Goal: Transaction & Acquisition: Obtain resource

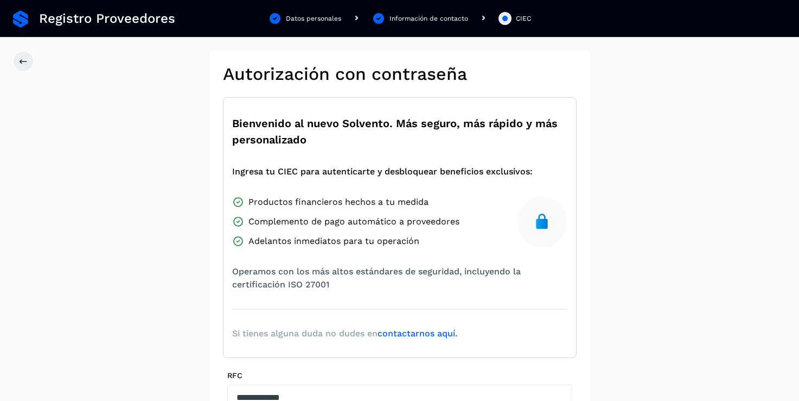
scroll to position [165, 0]
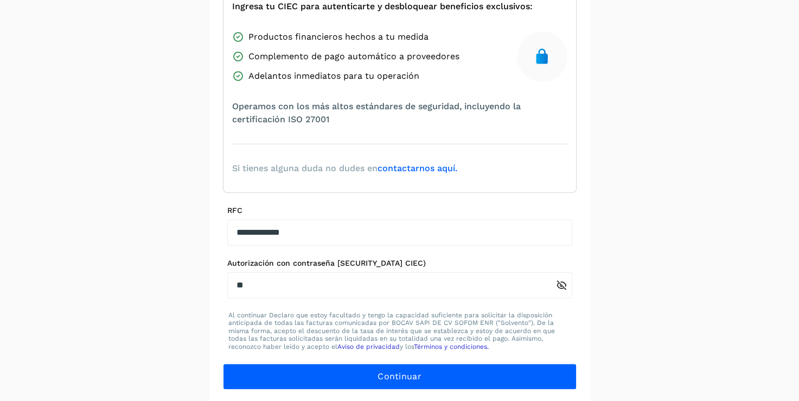
type input "*"
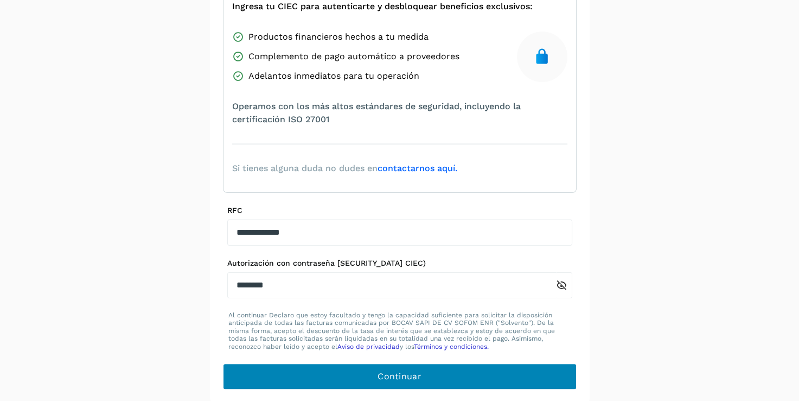
type input "********"
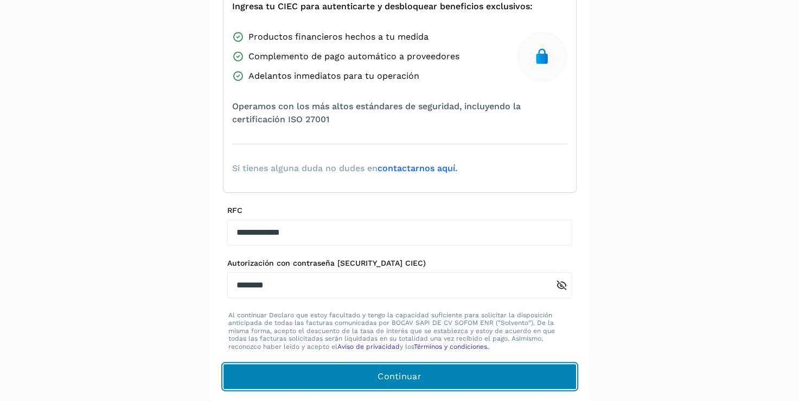
click at [454, 373] on button "Continuar" at bounding box center [400, 376] width 354 height 26
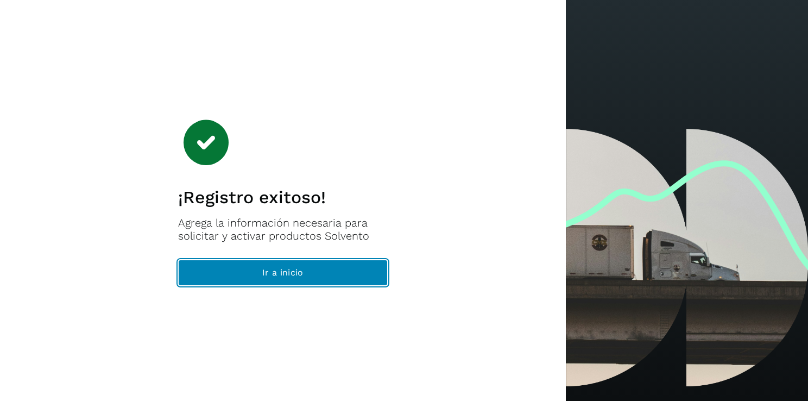
click at [311, 270] on button "Ir a inicio" at bounding box center [282, 272] width 209 height 26
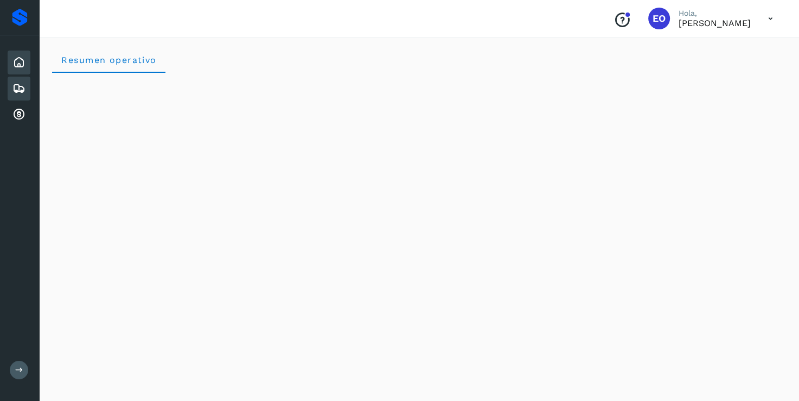
click at [17, 90] on icon at bounding box center [18, 88] width 13 height 13
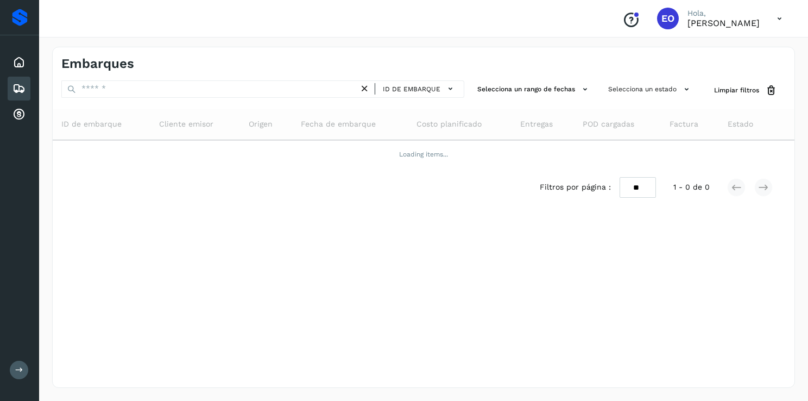
click at [17, 90] on icon at bounding box center [18, 88] width 13 height 13
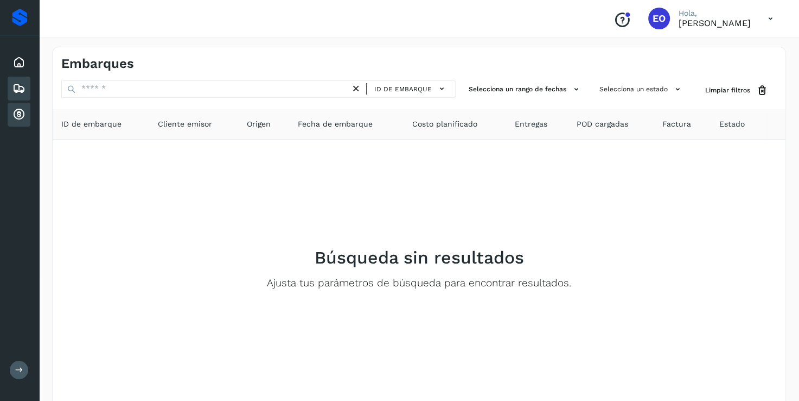
click at [21, 111] on icon at bounding box center [18, 114] width 13 height 13
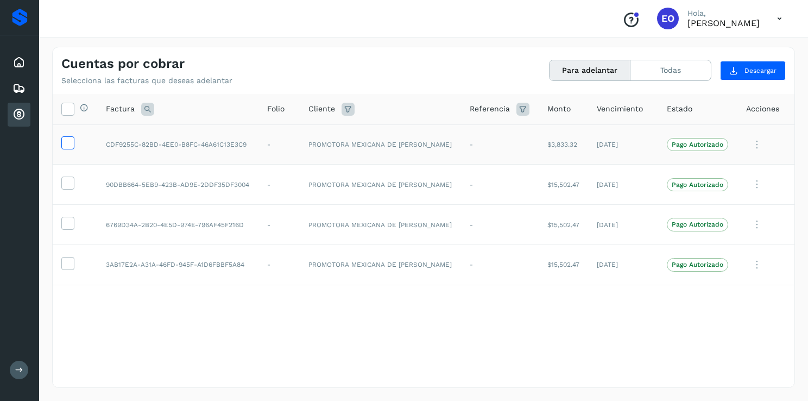
click at [67, 142] on icon at bounding box center [67, 141] width 11 height 11
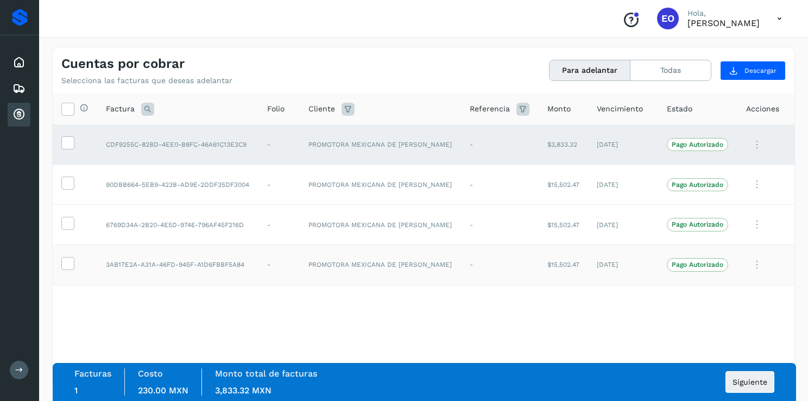
click at [76, 255] on td at bounding box center [75, 264] width 45 height 40
click at [73, 260] on label at bounding box center [67, 263] width 13 height 13
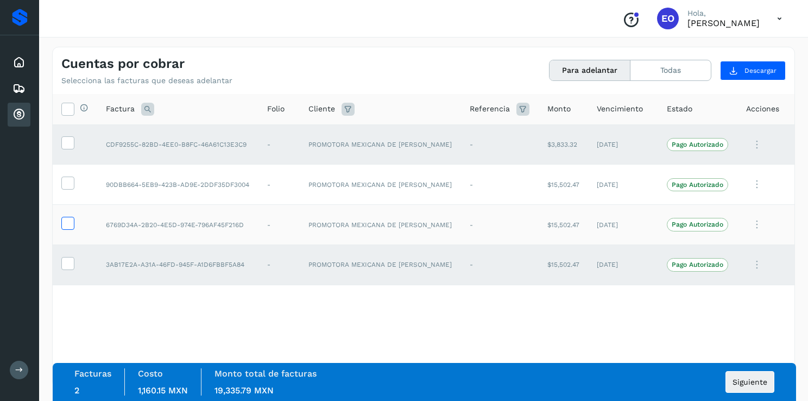
click at [68, 224] on icon at bounding box center [67, 222] width 11 height 11
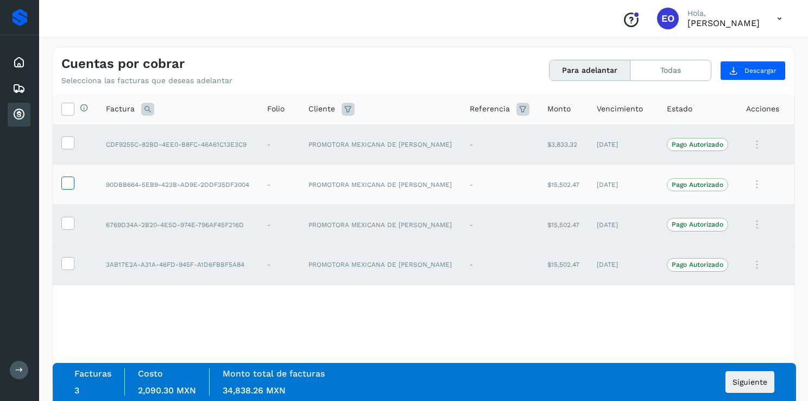
click at [72, 179] on icon at bounding box center [67, 181] width 11 height 11
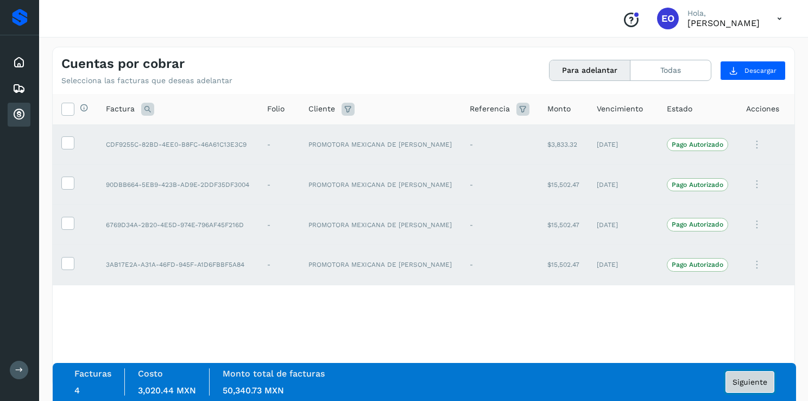
click at [747, 381] on span "Siguiente" at bounding box center [749, 382] width 35 height 8
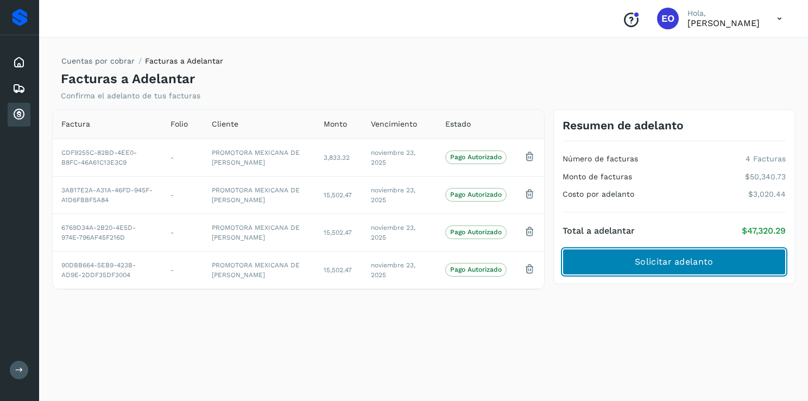
click at [724, 261] on button "Solicitar adelanto" at bounding box center [673, 262] width 223 height 26
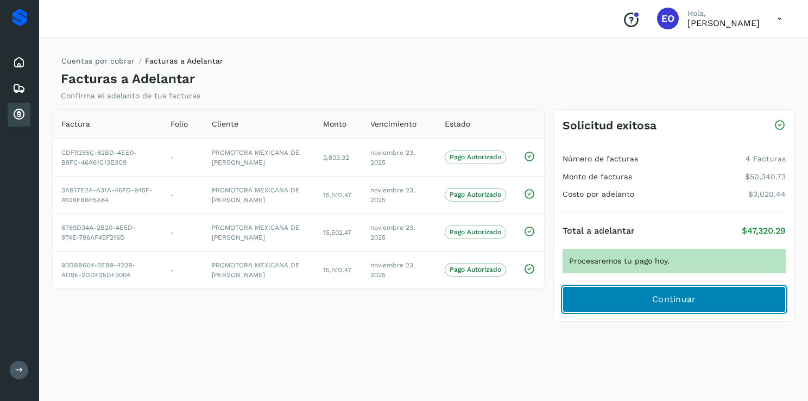
click at [644, 294] on button "Continuar" at bounding box center [673, 299] width 223 height 26
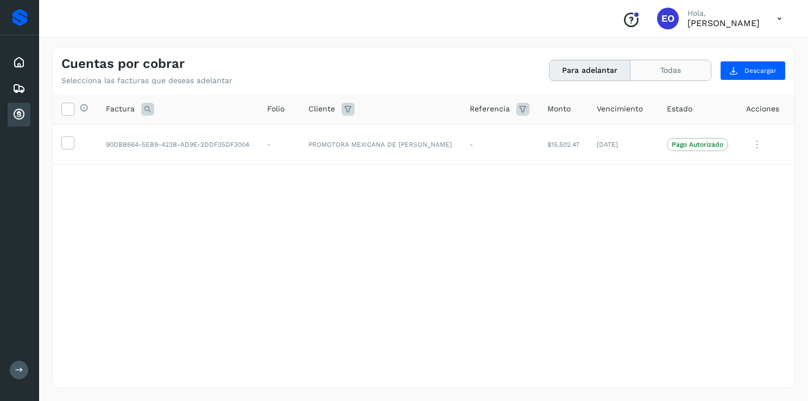
click at [666, 77] on button "Todas" at bounding box center [670, 70] width 80 height 20
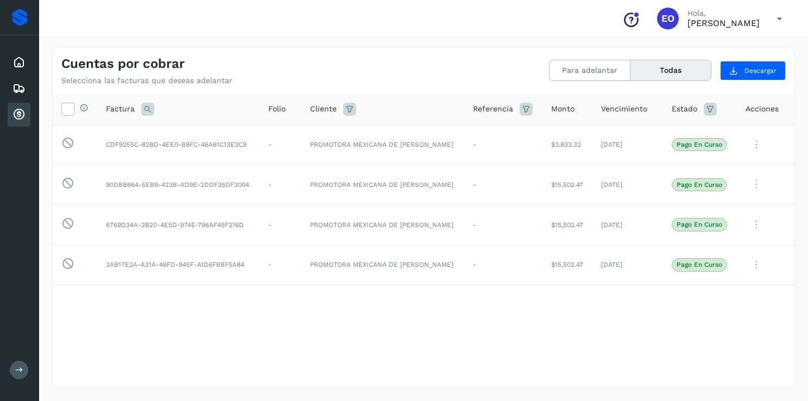
click at [779, 27] on icon at bounding box center [779, 19] width 22 height 22
click at [698, 51] on div "Cerrar sesión" at bounding box center [724, 49] width 129 height 21
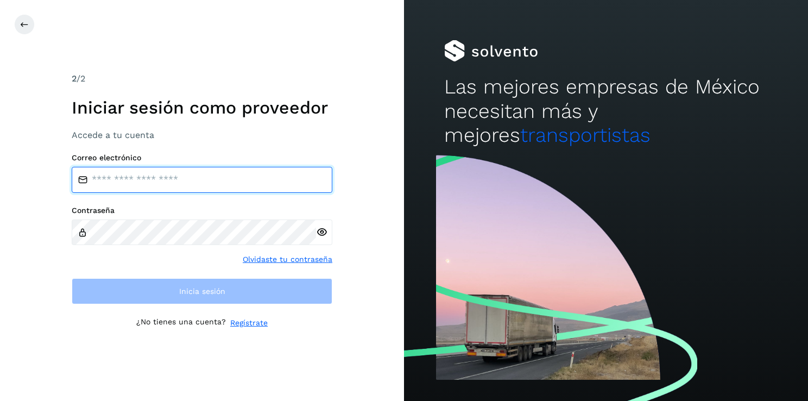
type input "**********"
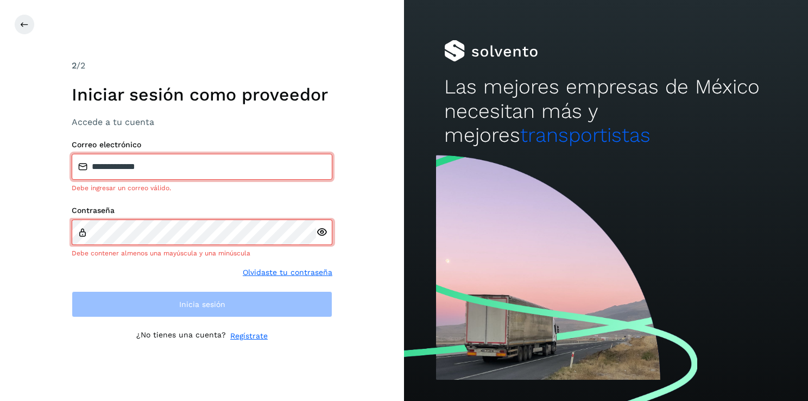
click at [323, 231] on icon at bounding box center [321, 231] width 11 height 11
